Goal: Find specific page/section: Find specific page/section

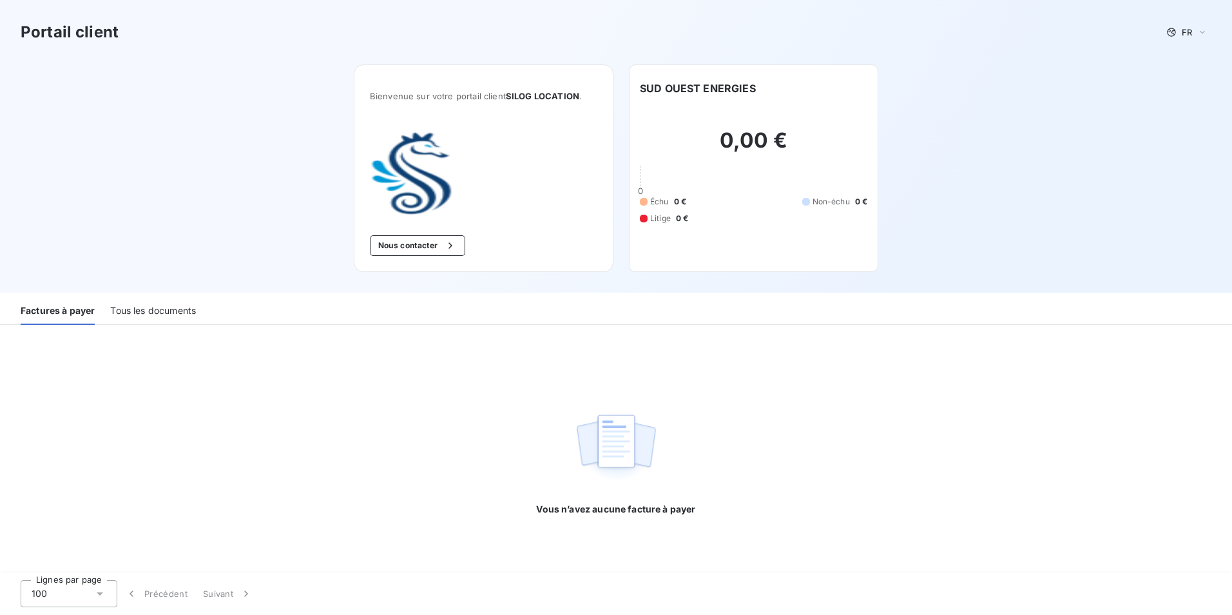
click at [176, 303] on div "Tous les documents" at bounding box center [153, 311] width 86 height 27
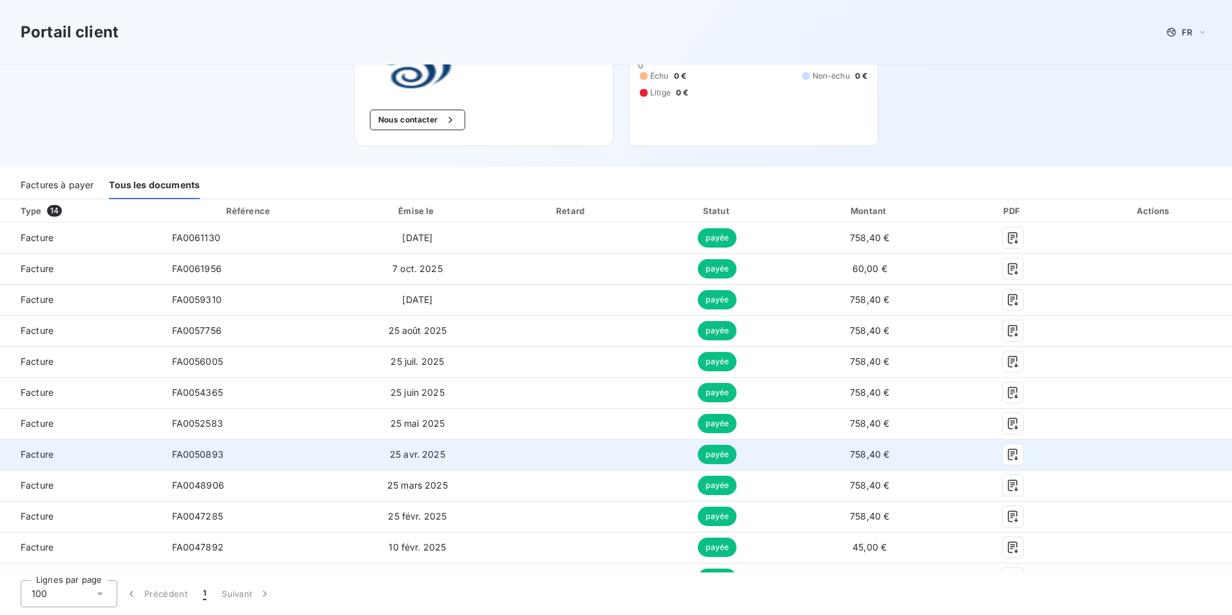
scroll to position [208, 0]
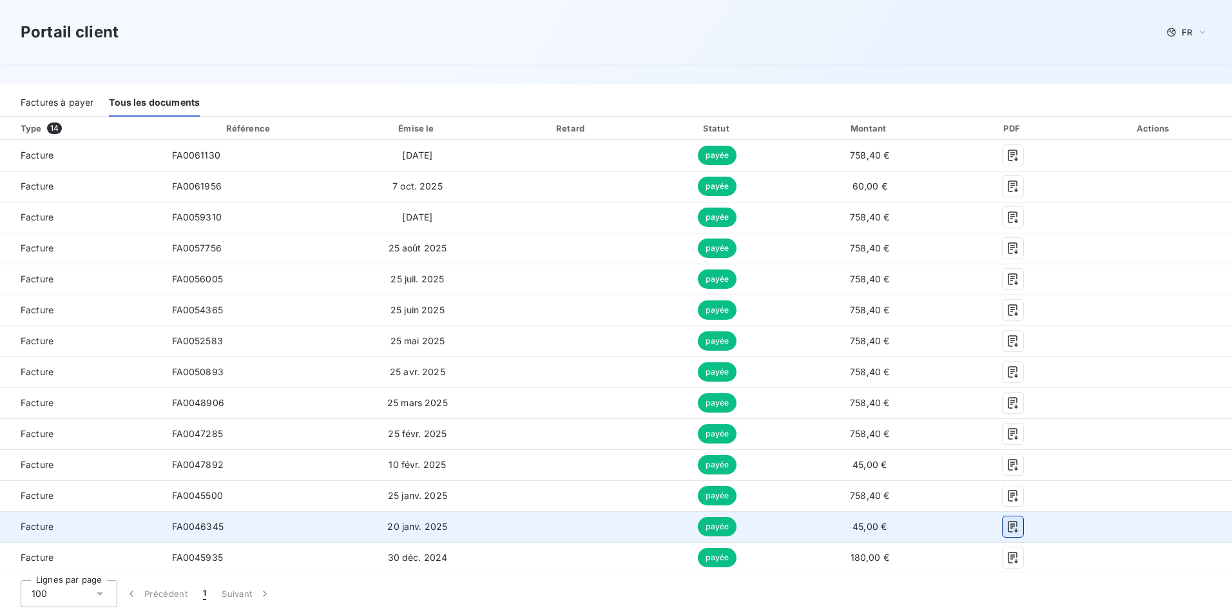
click at [1006, 530] on icon "button" at bounding box center [1012, 526] width 13 height 13
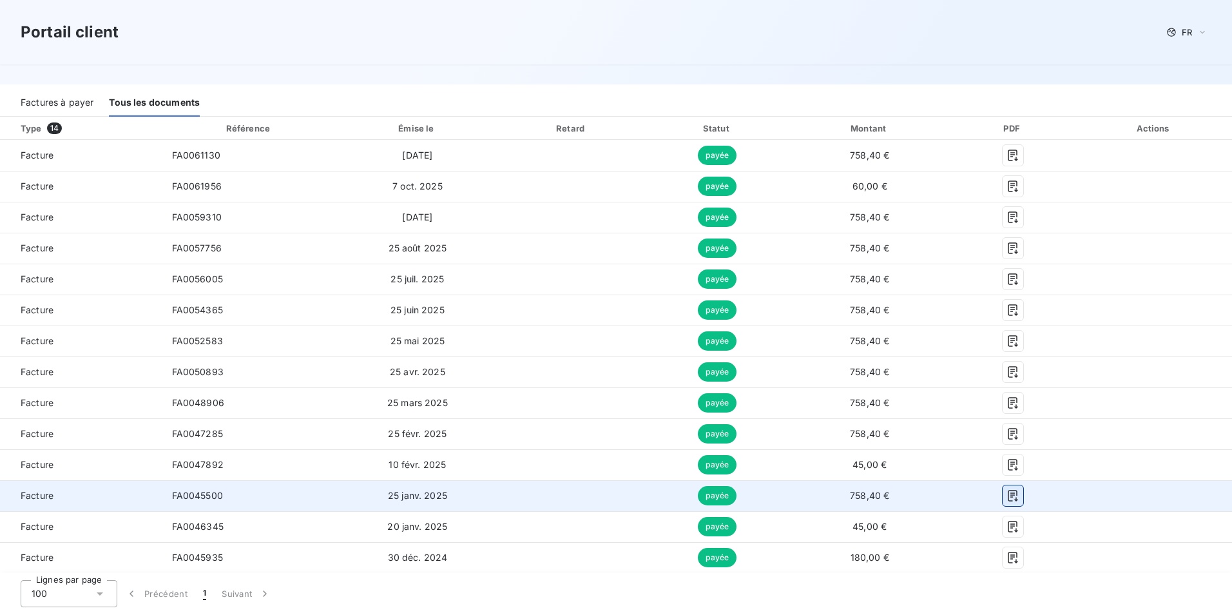
click at [1008, 495] on icon "button" at bounding box center [1012, 495] width 13 height 13
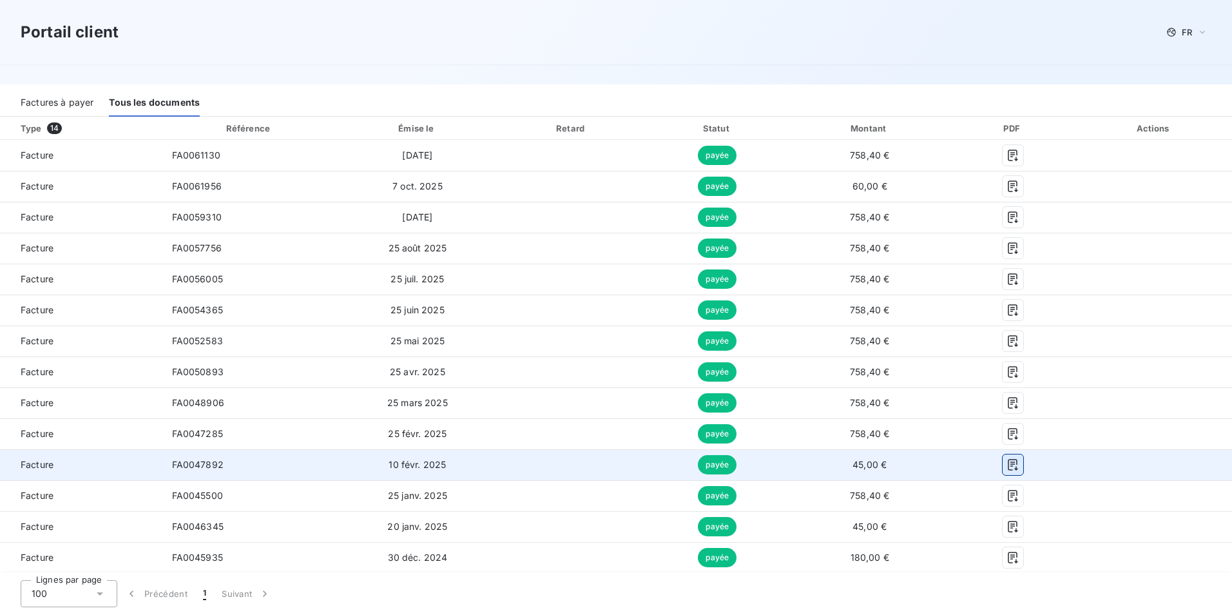
click at [1006, 465] on icon "button" at bounding box center [1012, 464] width 13 height 13
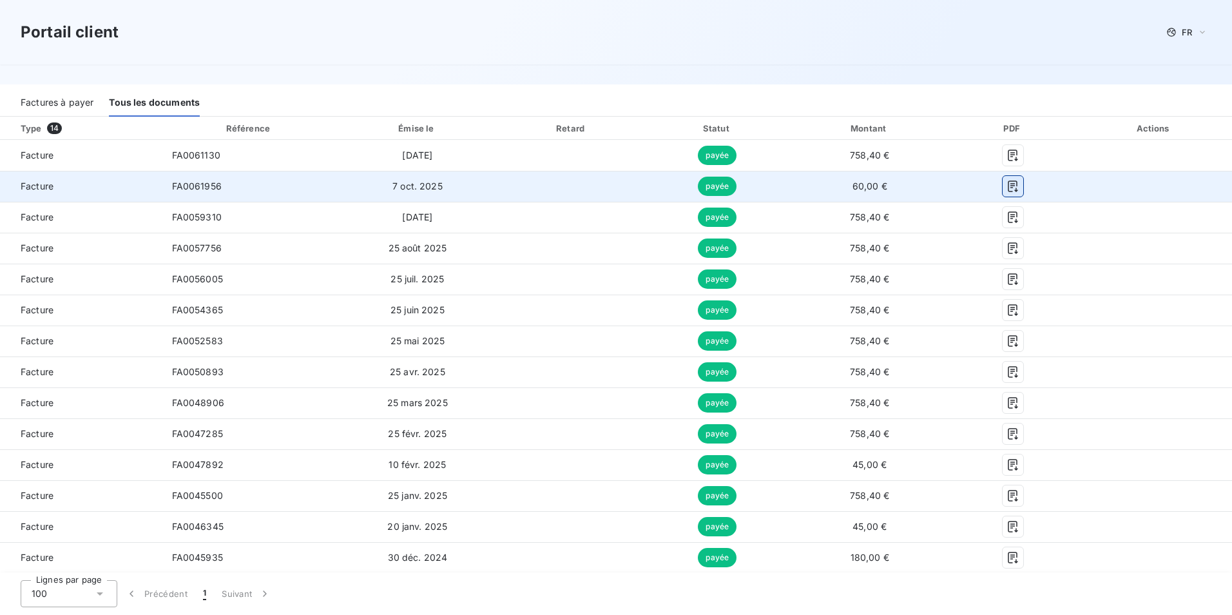
click at [1006, 183] on icon "button" at bounding box center [1012, 186] width 13 height 13
